Goal: Task Accomplishment & Management: Manage account settings

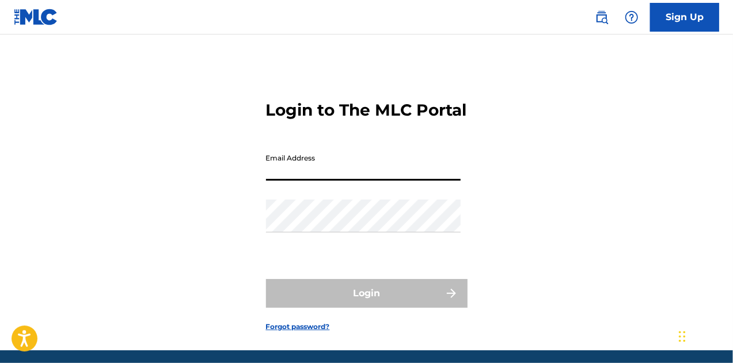
click at [298, 181] on input "Email Address" at bounding box center [363, 164] width 194 height 33
type input "[EMAIL_ADDRESS][DOMAIN_NAME]"
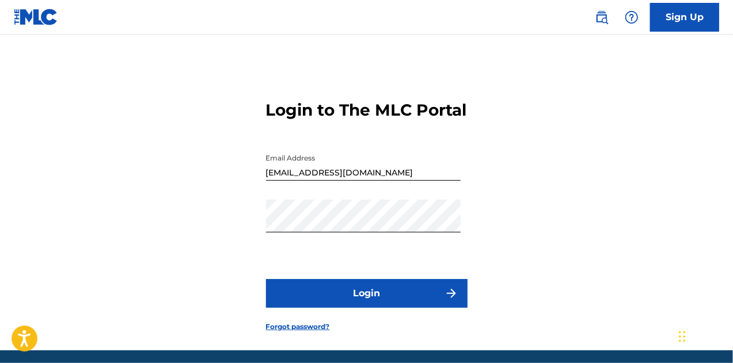
click at [358, 308] on button "Login" at bounding box center [366, 293] width 201 height 29
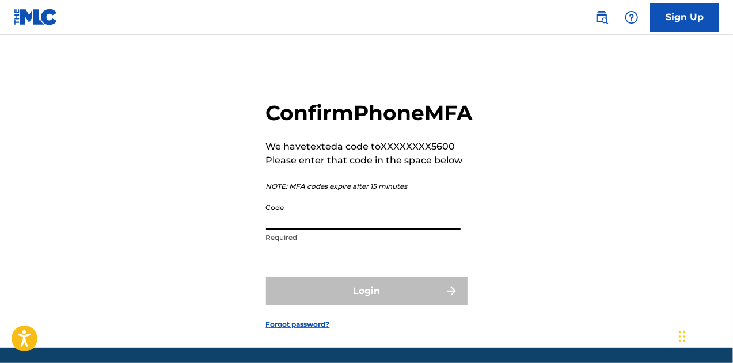
click at [315, 230] on input "Code" at bounding box center [363, 213] width 194 height 33
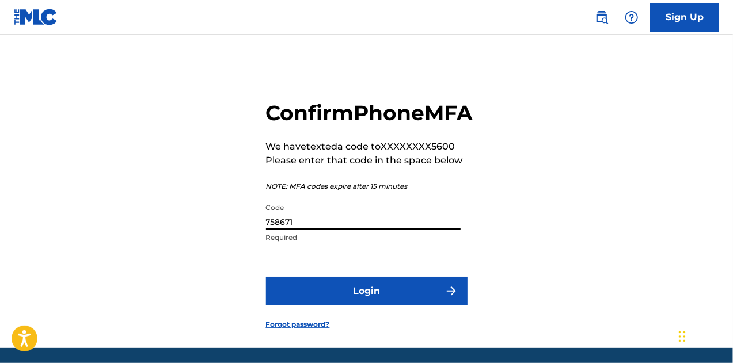
type input "758671"
click at [371, 306] on button "Login" at bounding box center [366, 291] width 201 height 29
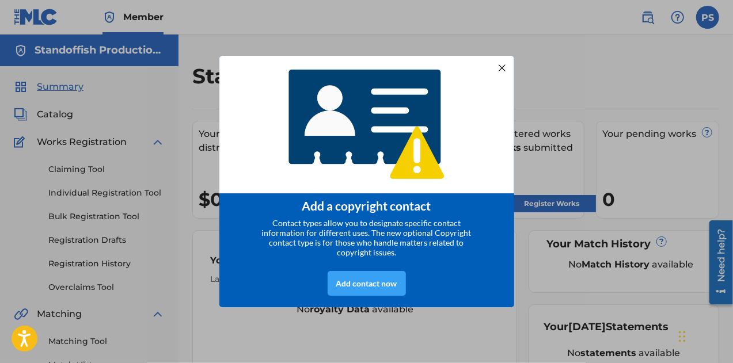
click at [368, 291] on div "Add contact now" at bounding box center [366, 283] width 78 height 25
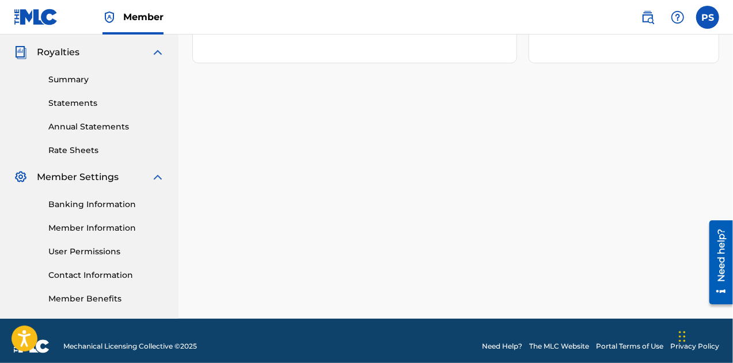
scroll to position [350, 0]
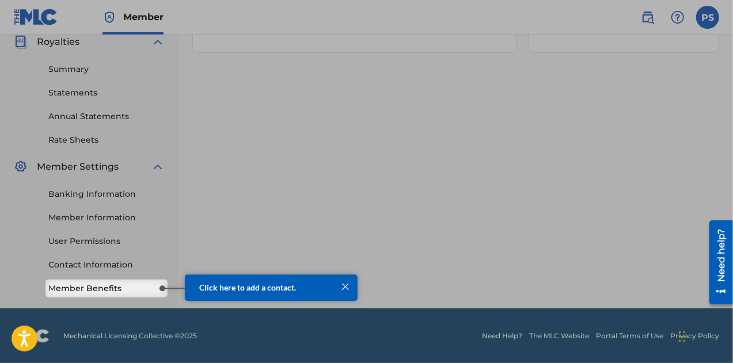
click at [247, 291] on span "Click here to add a contact." at bounding box center [247, 288] width 97 height 10
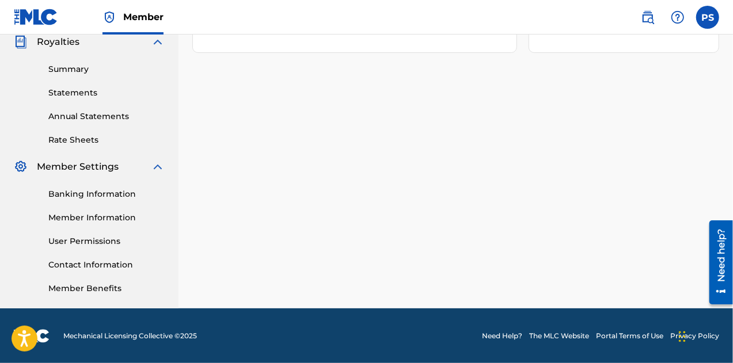
click at [137, 284] on link "Member Benefits" at bounding box center [106, 289] width 116 height 12
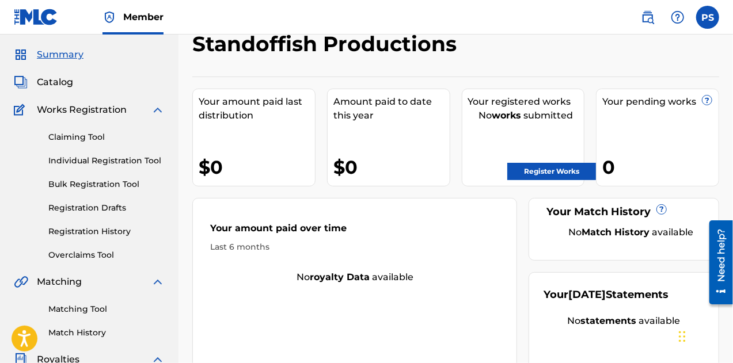
click at [535, 170] on link "Register Works" at bounding box center [551, 171] width 89 height 17
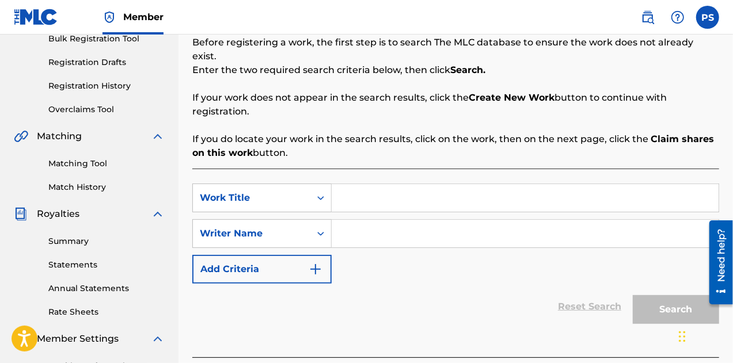
scroll to position [179, 0]
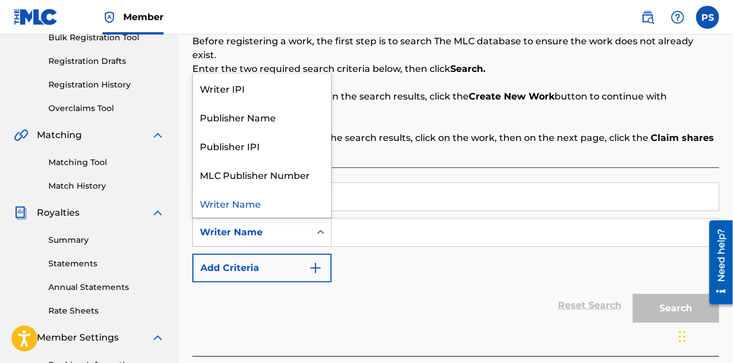
click at [319, 227] on icon "Search Form" at bounding box center [321, 233] width 12 height 12
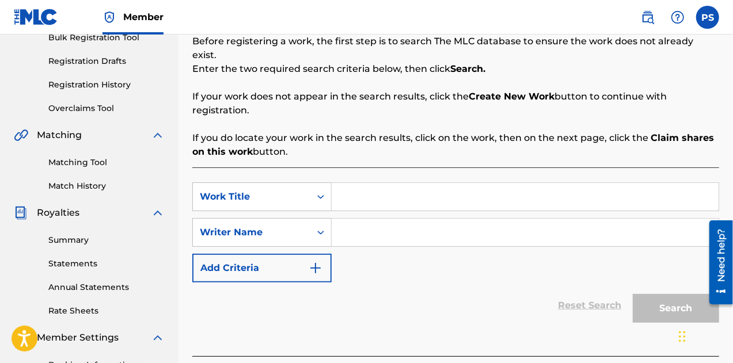
click at [367, 219] on input "Search Form" at bounding box center [524, 233] width 387 height 28
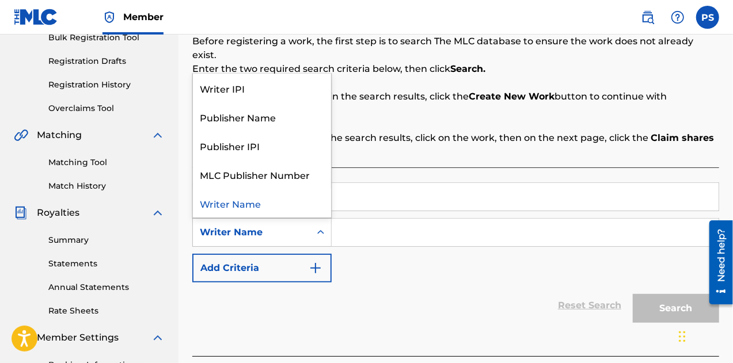
click at [321, 227] on icon "Search Form" at bounding box center [321, 233] width 12 height 12
click at [250, 81] on div "Writer IPI" at bounding box center [262, 88] width 138 height 29
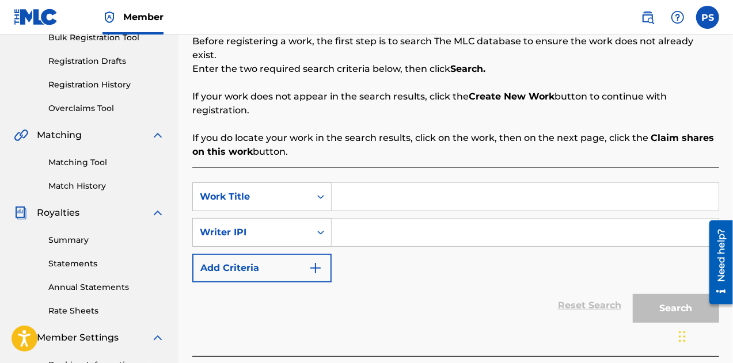
click at [346, 219] on input "Search Form" at bounding box center [524, 233] width 387 height 28
paste input "482871031"
type input "482871031"
click at [660, 302] on div "Search" at bounding box center [673, 306] width 92 height 46
click at [404, 255] on div "SearchWithCriteria50f0ba77-daa6-4adc-914a-8d02abf51887 Work Title SearchWithCri…" at bounding box center [455, 232] width 527 height 100
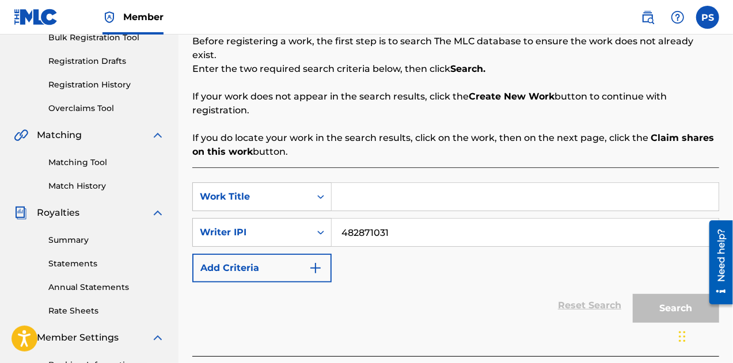
click at [365, 183] on input "Search Form" at bounding box center [524, 197] width 387 height 28
click at [321, 191] on icon "Search Form" at bounding box center [321, 197] width 12 height 12
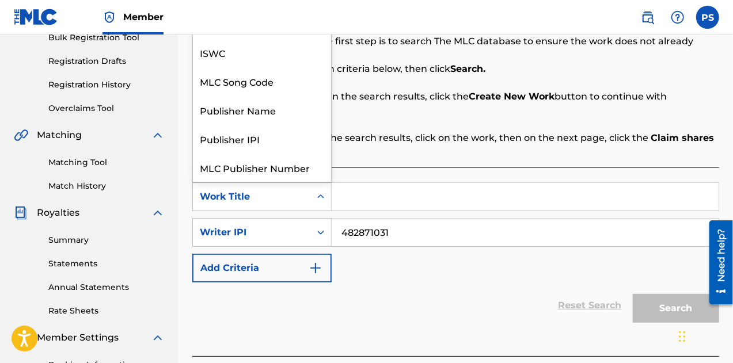
scroll to position [29, 0]
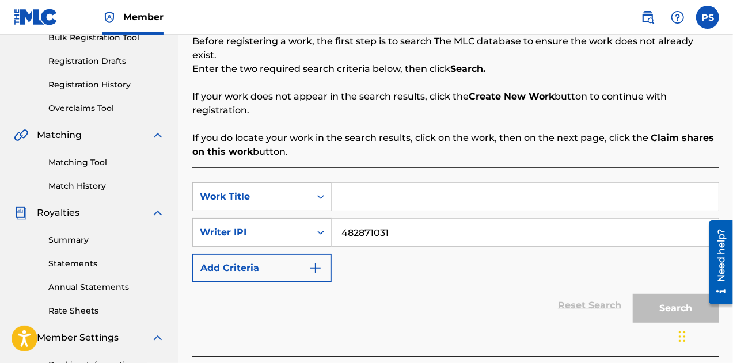
click at [321, 191] on icon "Search Form" at bounding box center [321, 197] width 12 height 12
click at [359, 185] on input "Search Form" at bounding box center [524, 197] width 387 height 28
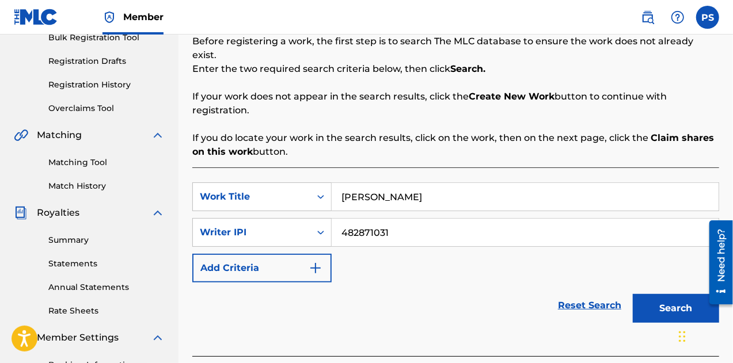
type input "[PERSON_NAME]"
click at [675, 294] on button "Search" at bounding box center [675, 308] width 86 height 29
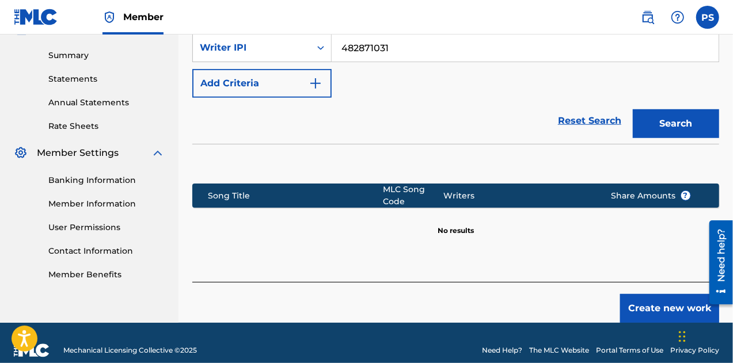
scroll to position [46, 0]
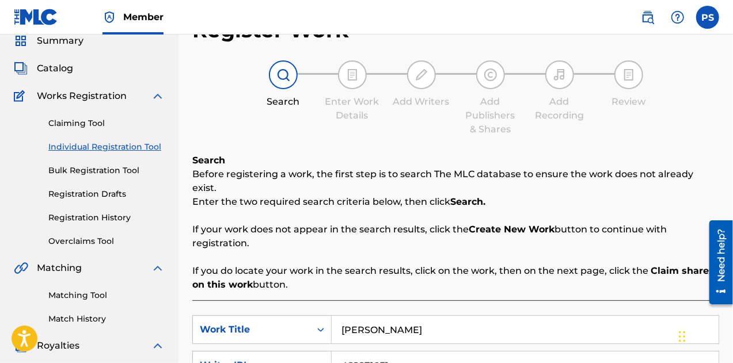
click at [100, 170] on link "Bulk Registration Tool" at bounding box center [106, 171] width 116 height 12
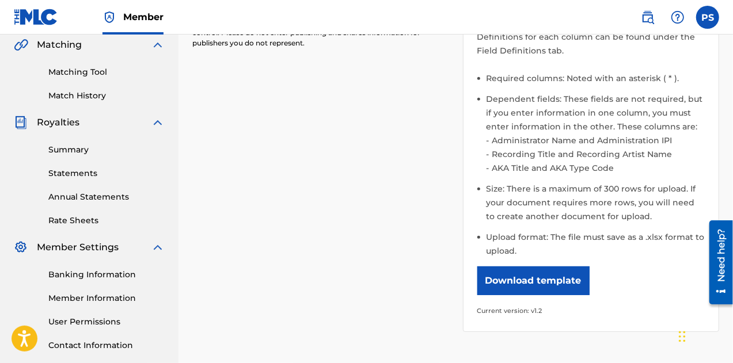
scroll to position [276, 0]
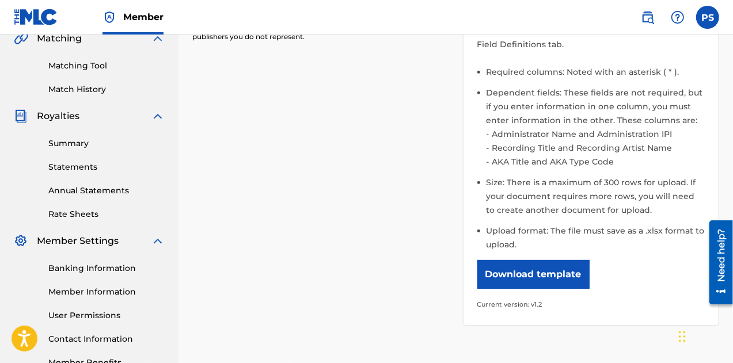
click at [516, 272] on button "Download template" at bounding box center [533, 274] width 112 height 29
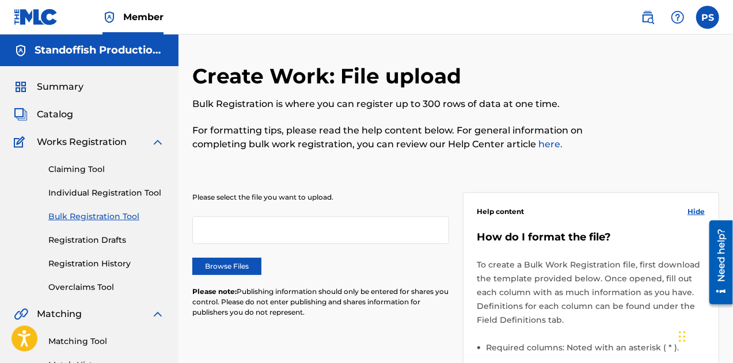
click at [93, 192] on link "Individual Registration Tool" at bounding box center [106, 193] width 116 height 12
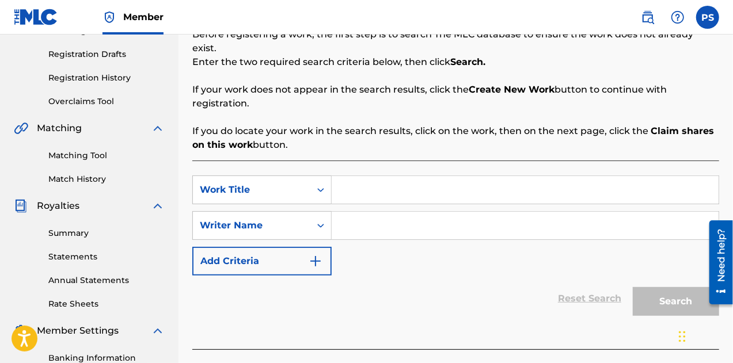
scroll to position [181, 0]
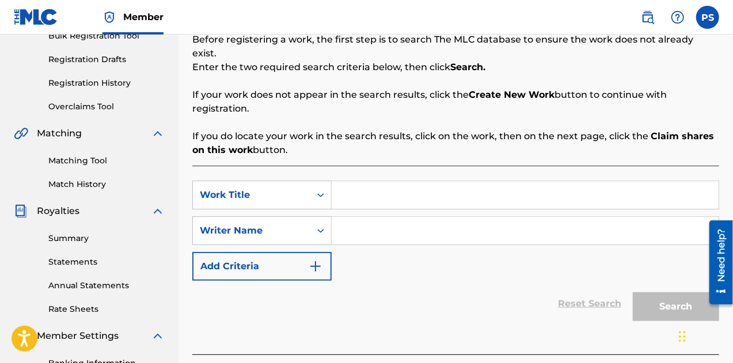
click at [359, 184] on input "Search Form" at bounding box center [524, 195] width 387 height 28
type input "Last Call"
click at [352, 221] on input "Search Form" at bounding box center [524, 231] width 387 height 28
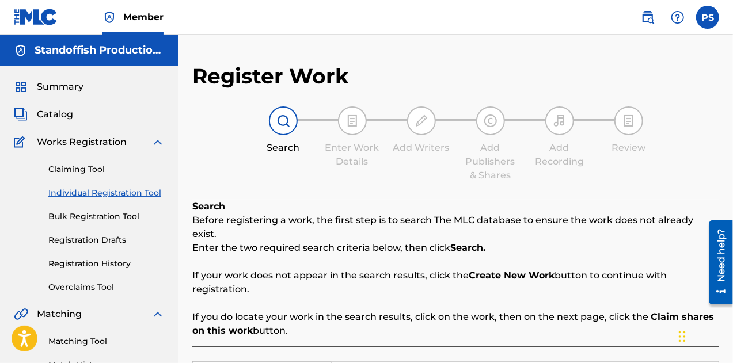
click at [67, 81] on span "Summary" at bounding box center [60, 87] width 47 height 14
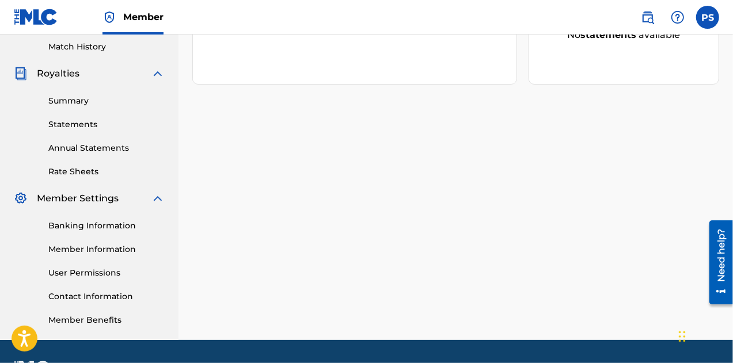
scroll to position [322, 0]
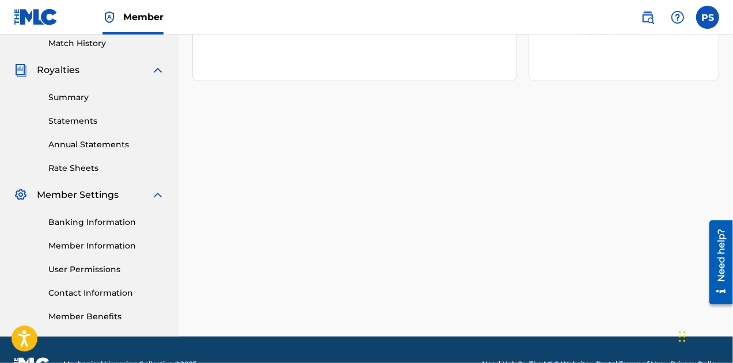
click at [108, 245] on link "Member Information" at bounding box center [106, 246] width 116 height 12
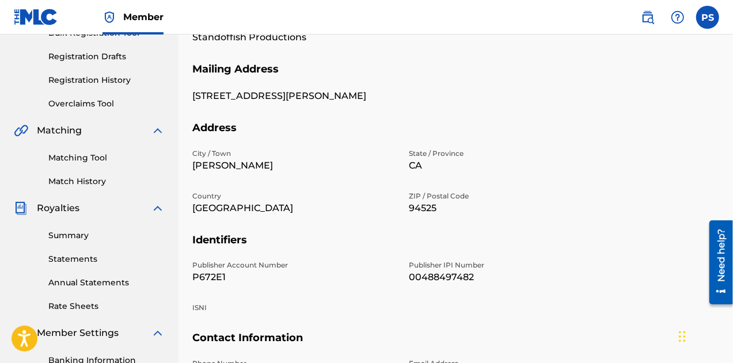
scroll to position [184, 0]
drag, startPoint x: 224, startPoint y: 276, endPoint x: 193, endPoint y: 276, distance: 31.1
click at [193, 276] on p "P672E1" at bounding box center [293, 277] width 203 height 14
copy p "P672E1"
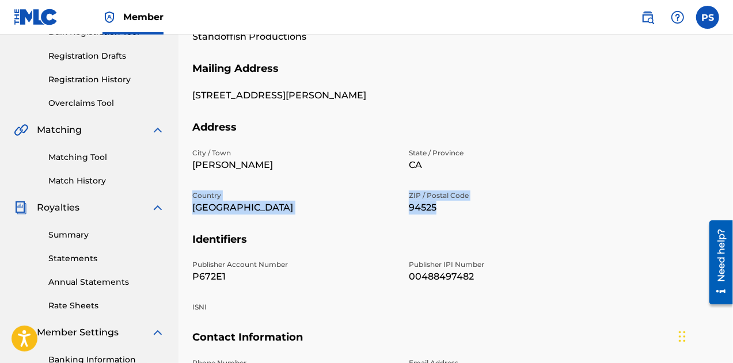
drag, startPoint x: 731, startPoint y: 159, endPoint x: 736, endPoint y: 202, distance: 42.8
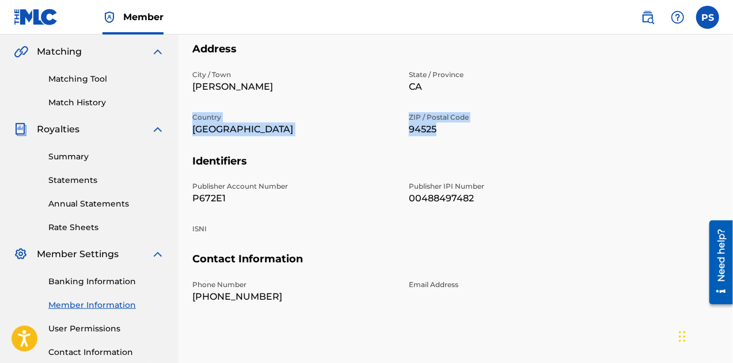
scroll to position [264, 0]
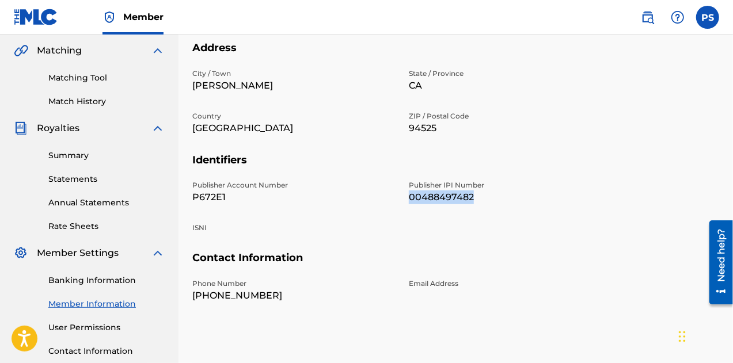
drag, startPoint x: 474, startPoint y: 196, endPoint x: 407, endPoint y: 201, distance: 66.9
click at [407, 201] on div "Publisher Account Number P672E1 Publisher IPI Number 00488497482 ISNI" at bounding box center [401, 215] width 419 height 71
copy p "00488497482"
